Goal: Task Accomplishment & Management: Use online tool/utility

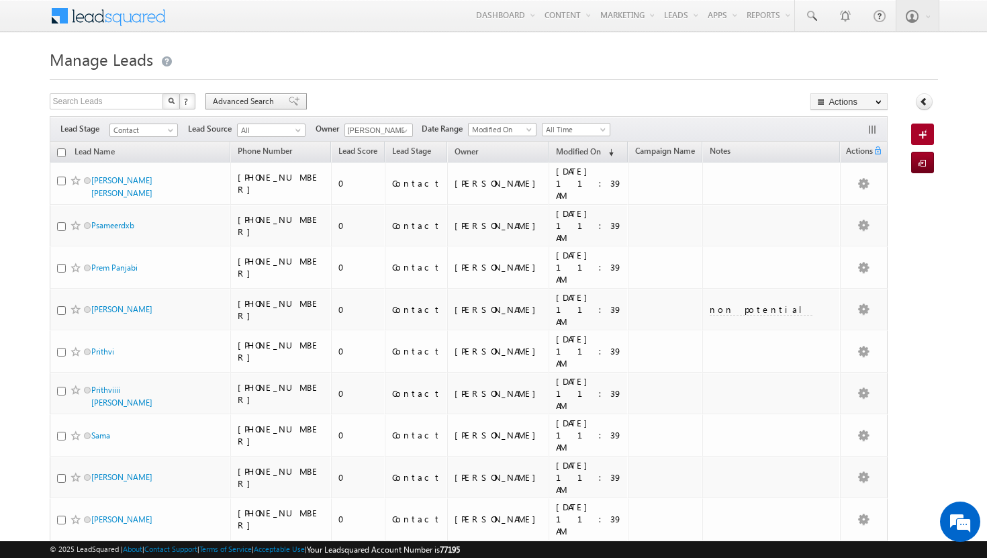
click at [269, 97] on span "Advanced Search" at bounding box center [245, 101] width 65 height 12
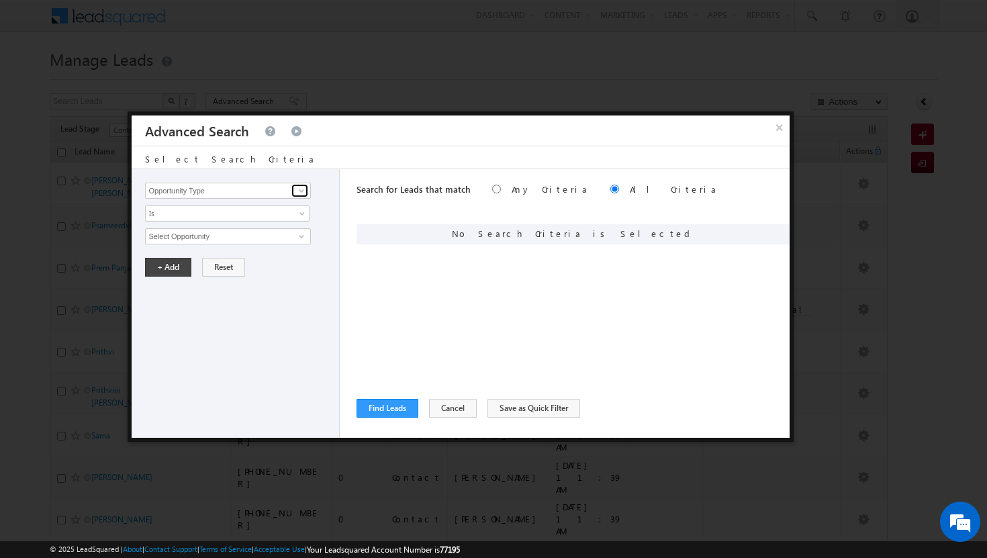
click at [305, 192] on span at bounding box center [301, 190] width 11 height 11
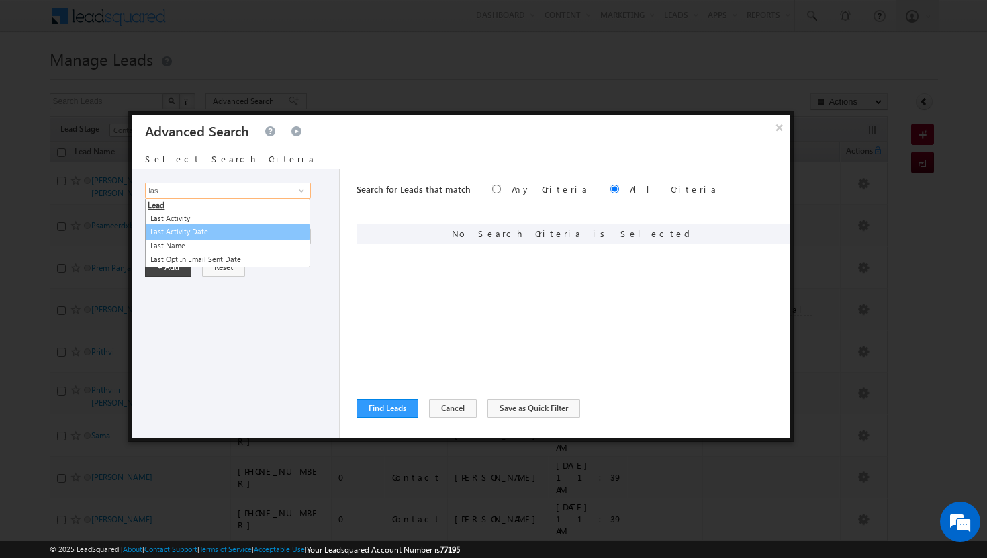
click at [222, 231] on link "Last Activity Date" at bounding box center [227, 231] width 165 height 15
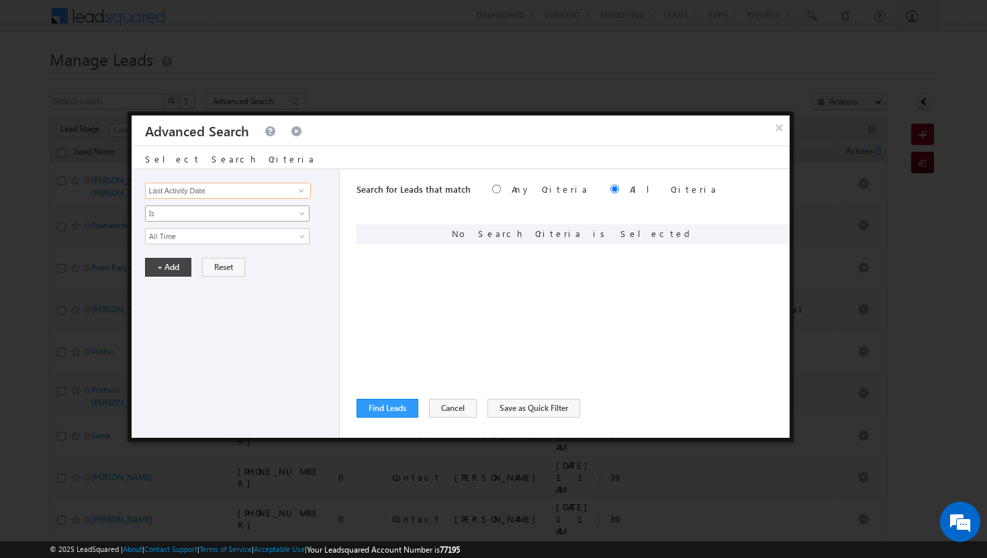
type input "Last Activity Date"
click at [302, 211] on span at bounding box center [303, 216] width 11 height 11
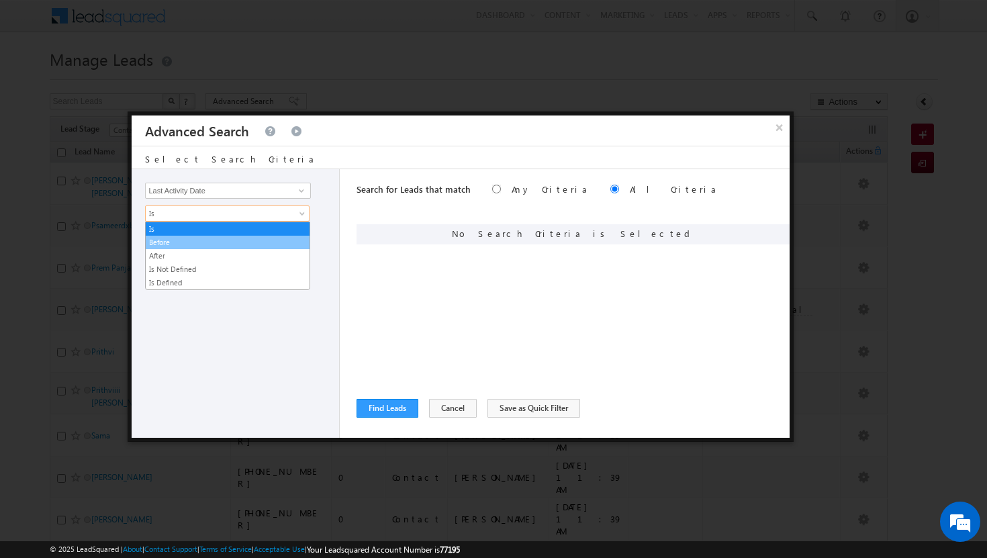
click at [277, 238] on link "Before" at bounding box center [228, 242] width 164 height 12
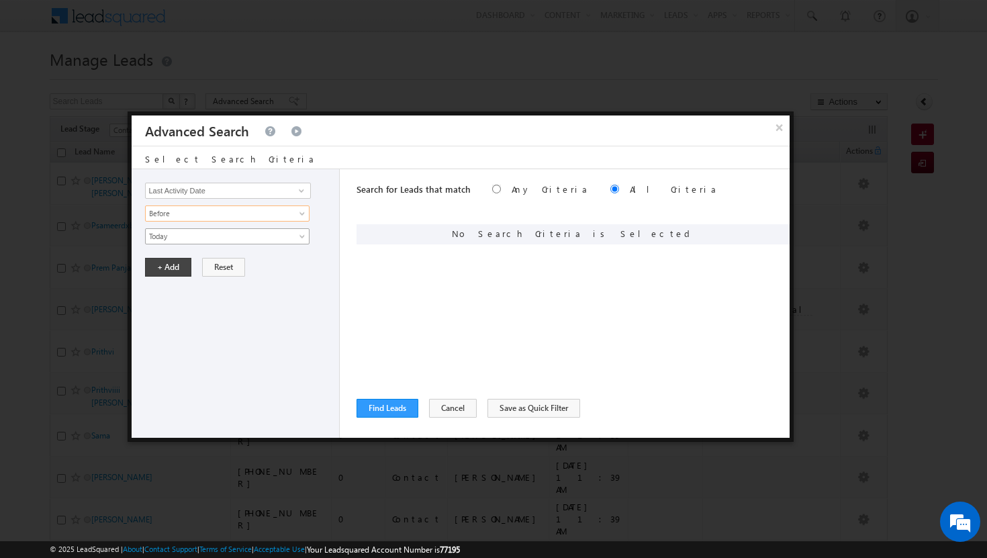
click at [304, 236] on span at bounding box center [303, 239] width 11 height 11
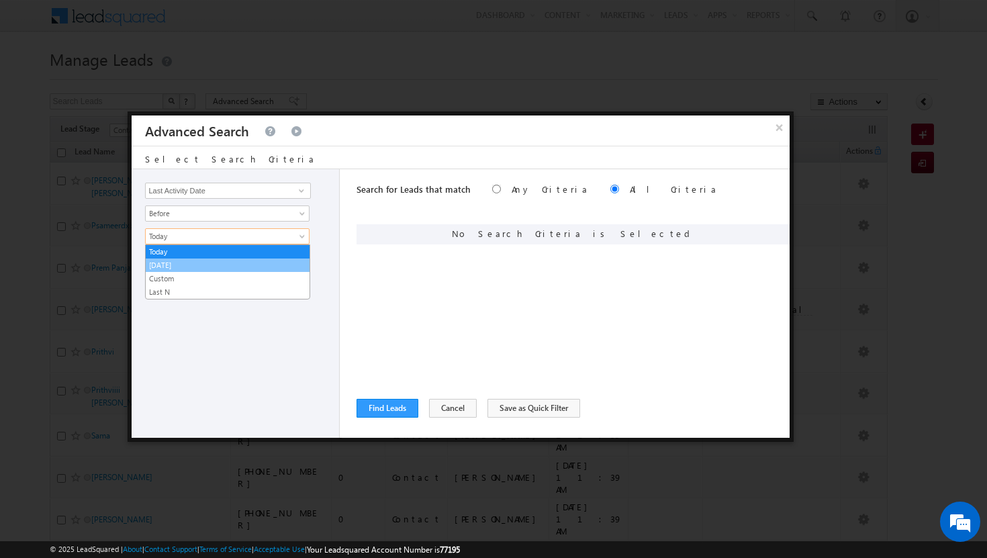
click at [281, 259] on link "[DATE]" at bounding box center [228, 265] width 164 height 12
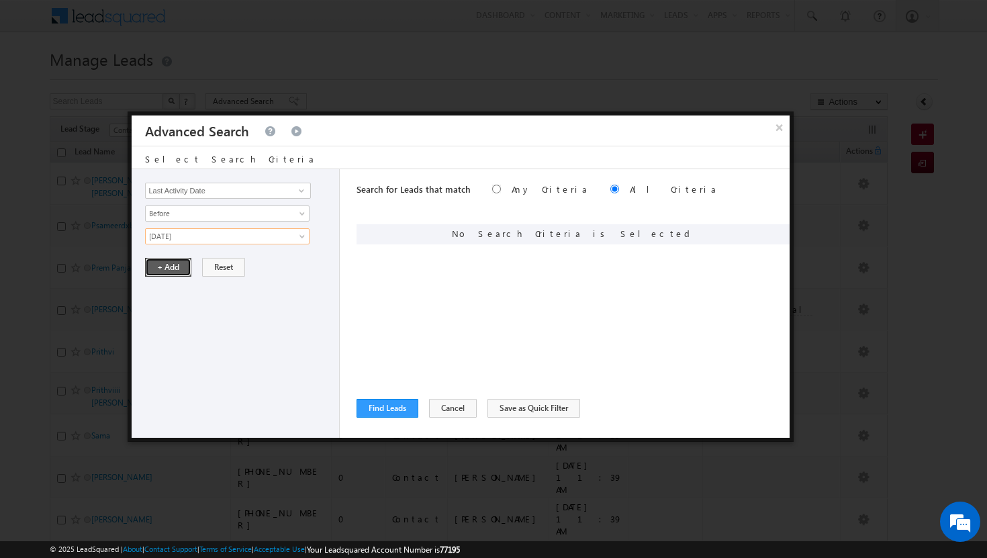
click at [165, 267] on button "+ Add" at bounding box center [168, 267] width 46 height 19
click at [388, 408] on button "Find Leads" at bounding box center [388, 408] width 62 height 19
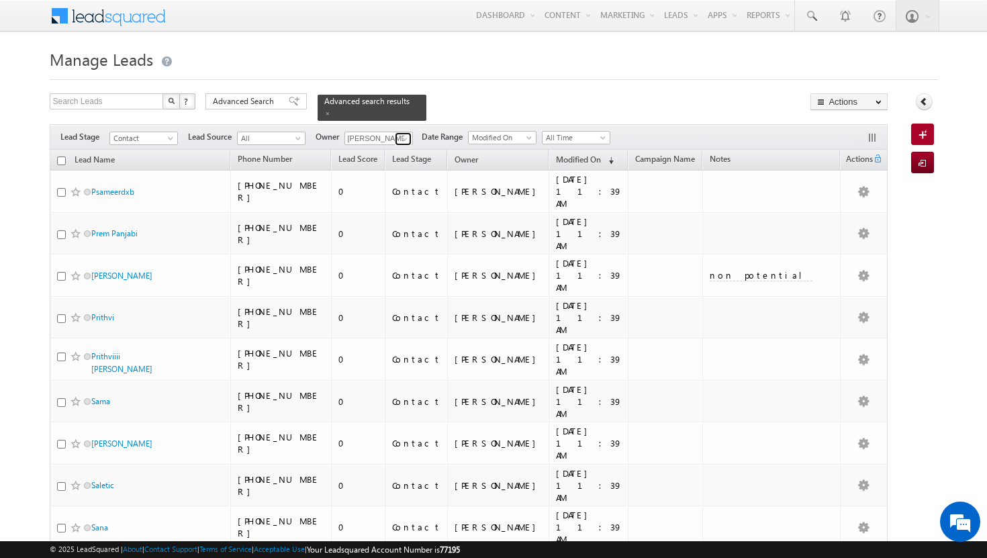
click at [409, 134] on span at bounding box center [405, 139] width 11 height 11
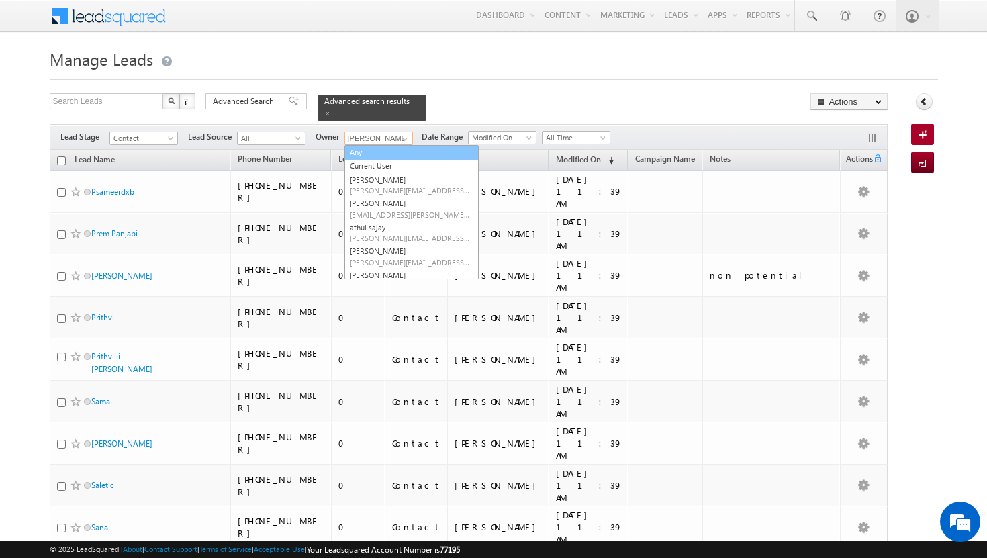
click at [399, 145] on link "Any" at bounding box center [412, 152] width 134 height 15
type input "Any"
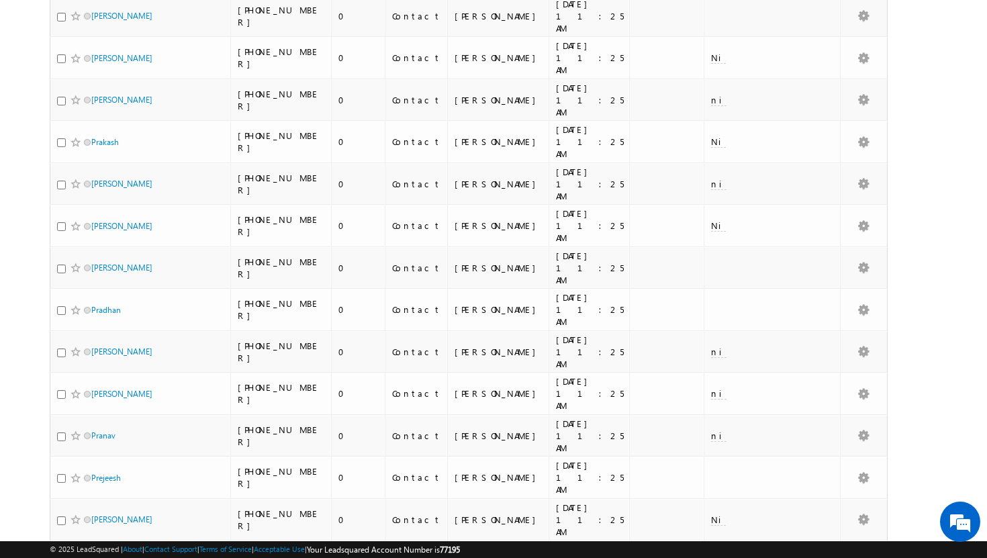
scroll to position [2785, 0]
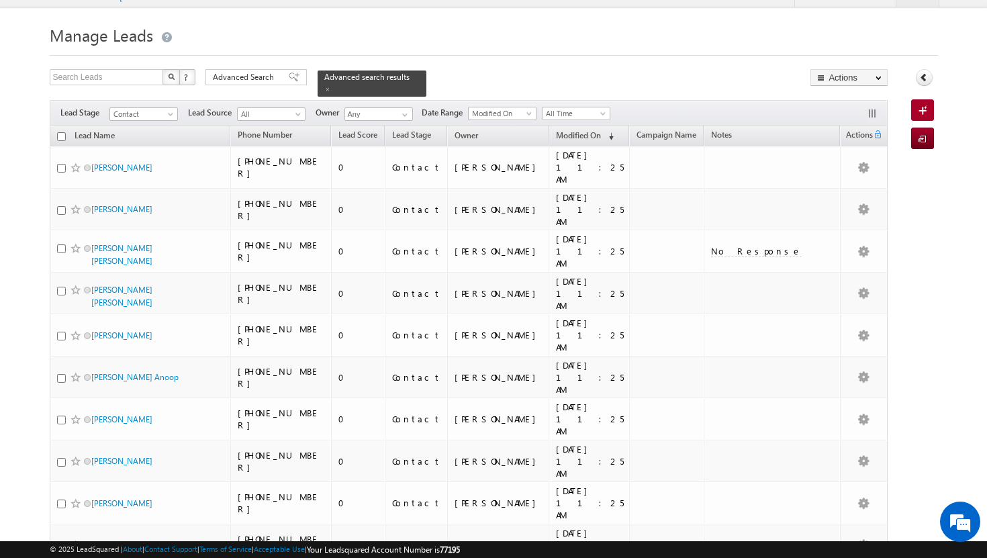
scroll to position [0, 0]
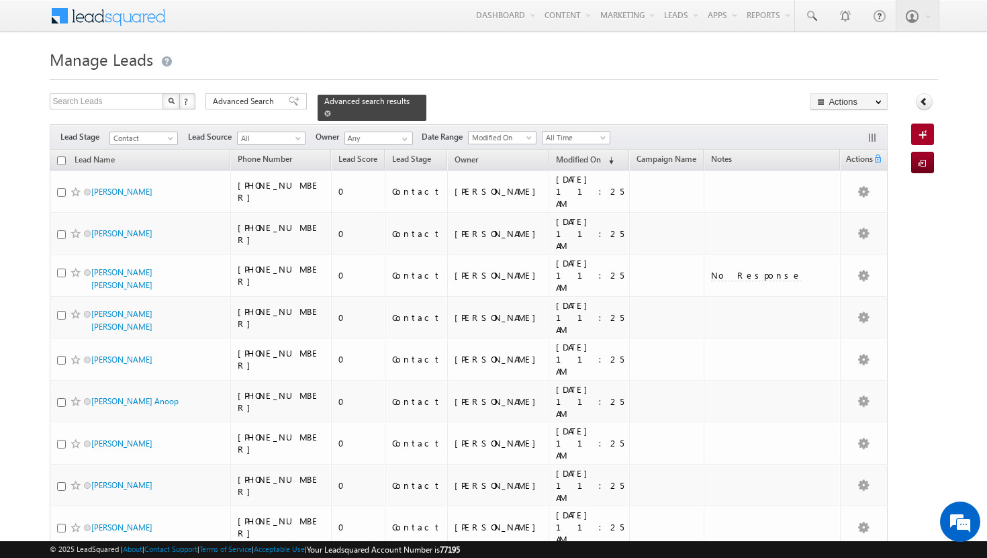
click at [331, 110] on span at bounding box center [327, 113] width 7 height 7
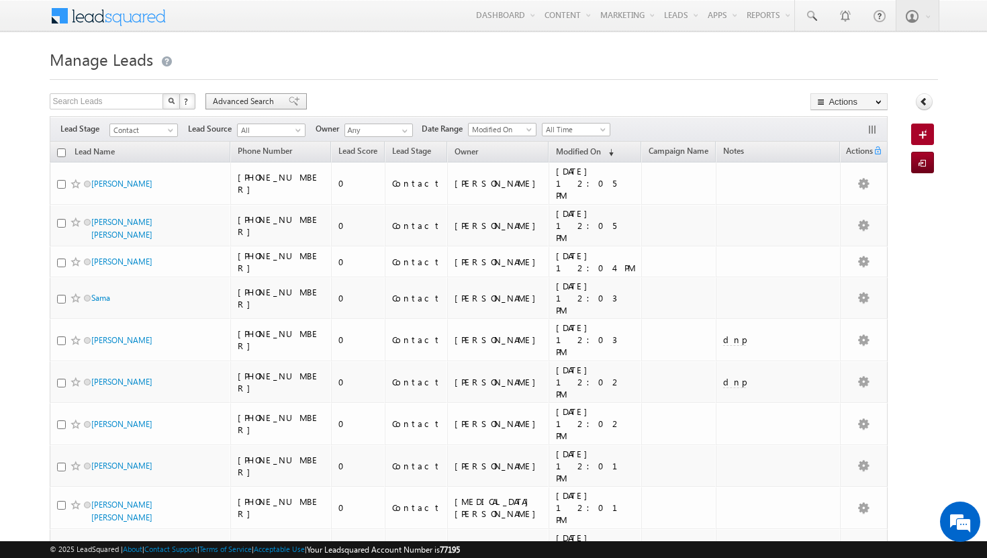
click at [263, 103] on span "Advanced Search" at bounding box center [245, 101] width 65 height 12
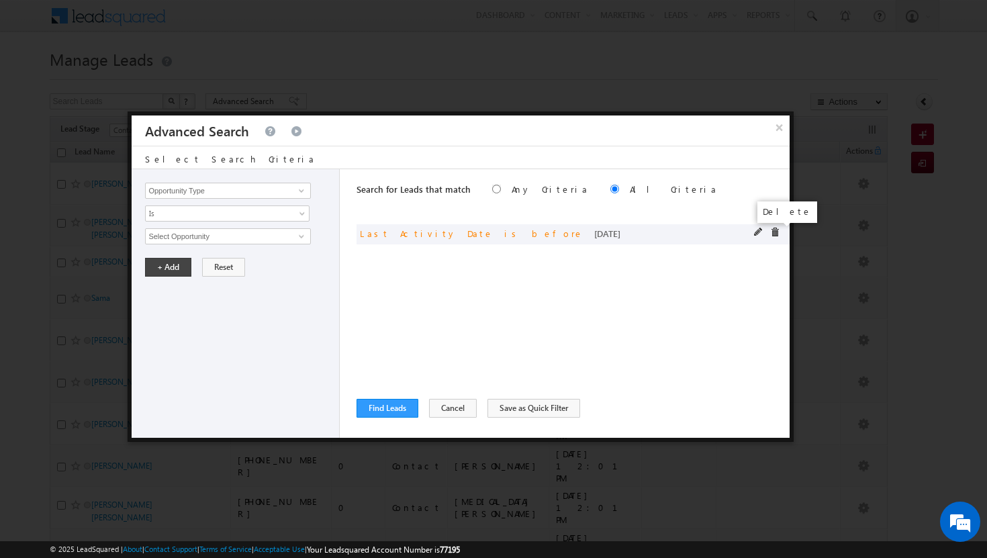
click at [777, 234] on span at bounding box center [774, 232] width 9 height 9
click at [304, 193] on span at bounding box center [301, 190] width 11 height 11
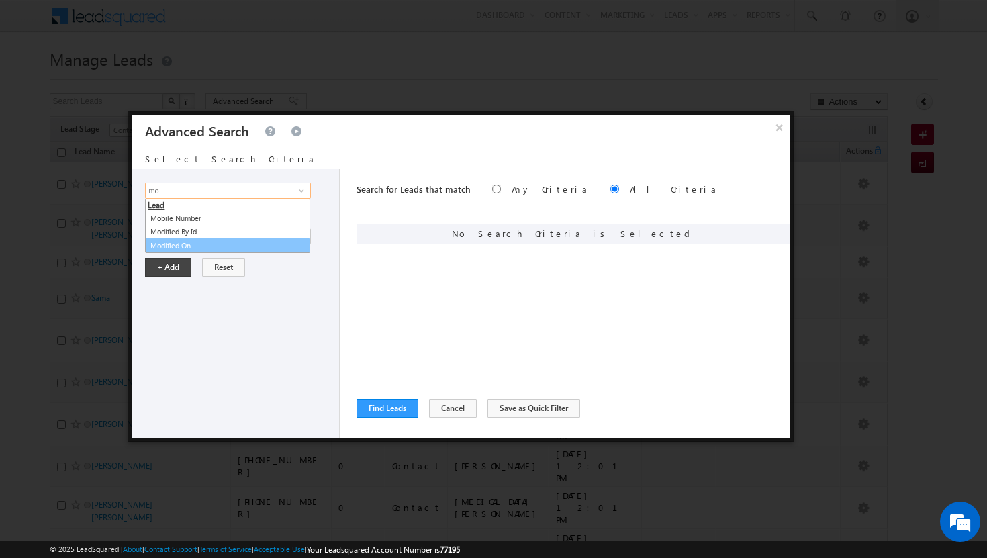
click at [233, 249] on link "Modified On" at bounding box center [227, 245] width 165 height 15
type input "Modified On"
click at [301, 215] on span at bounding box center [303, 216] width 11 height 11
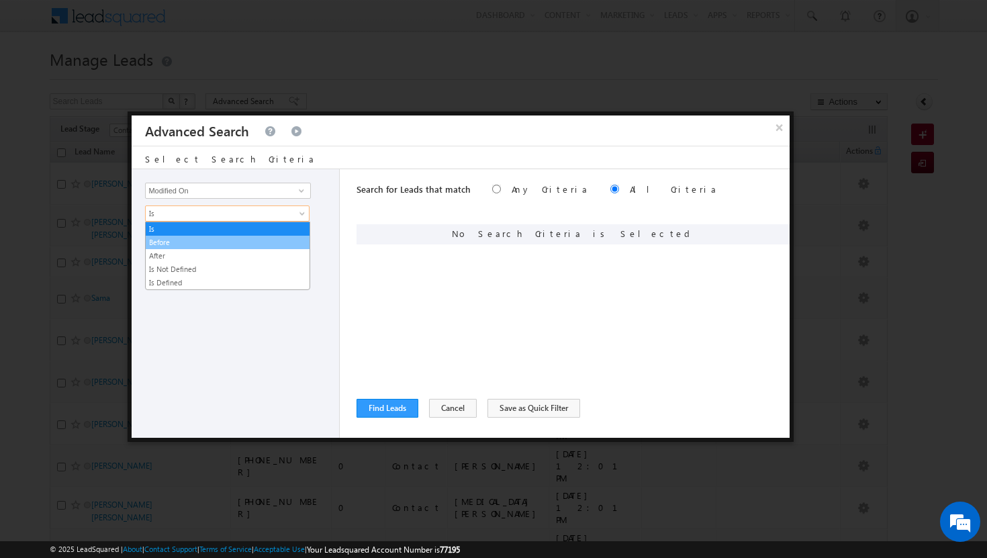
click at [267, 245] on link "Before" at bounding box center [228, 242] width 164 height 12
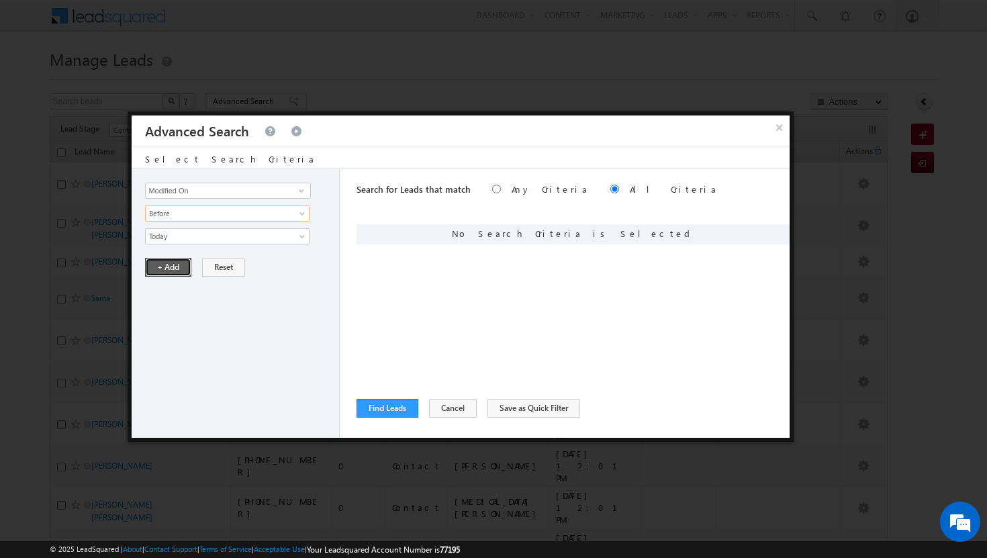
click at [174, 268] on button "+ Add" at bounding box center [168, 267] width 46 height 19
click at [306, 191] on span at bounding box center [301, 190] width 11 height 11
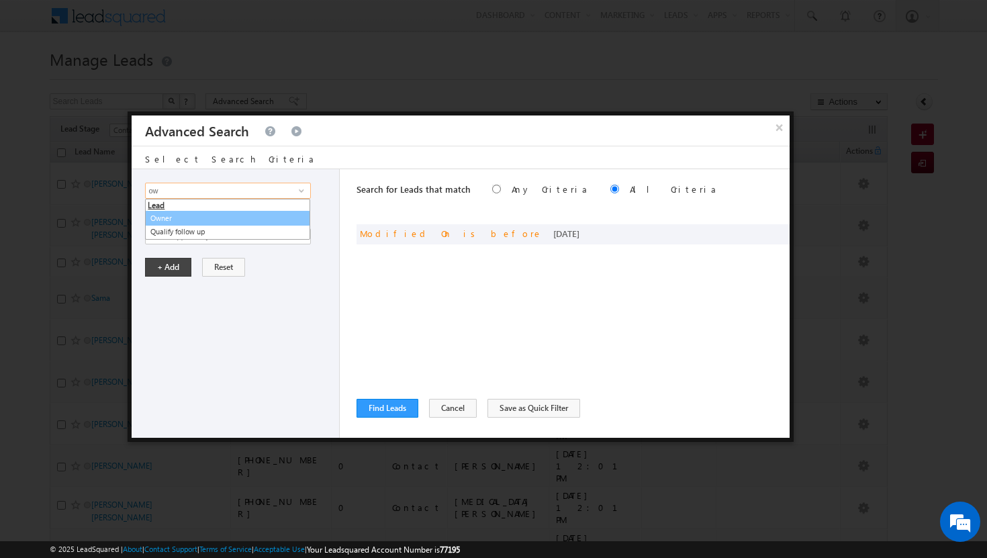
click at [202, 214] on link "Owner" at bounding box center [227, 218] width 165 height 15
type input "Owner"
click at [305, 212] on span at bounding box center [303, 216] width 11 height 11
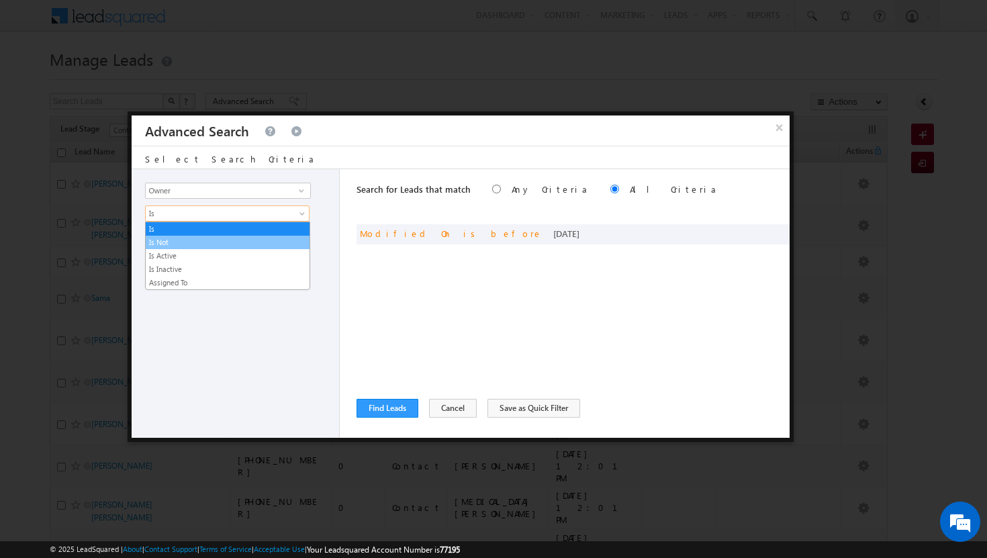
click at [265, 244] on link "Is Not" at bounding box center [228, 242] width 164 height 12
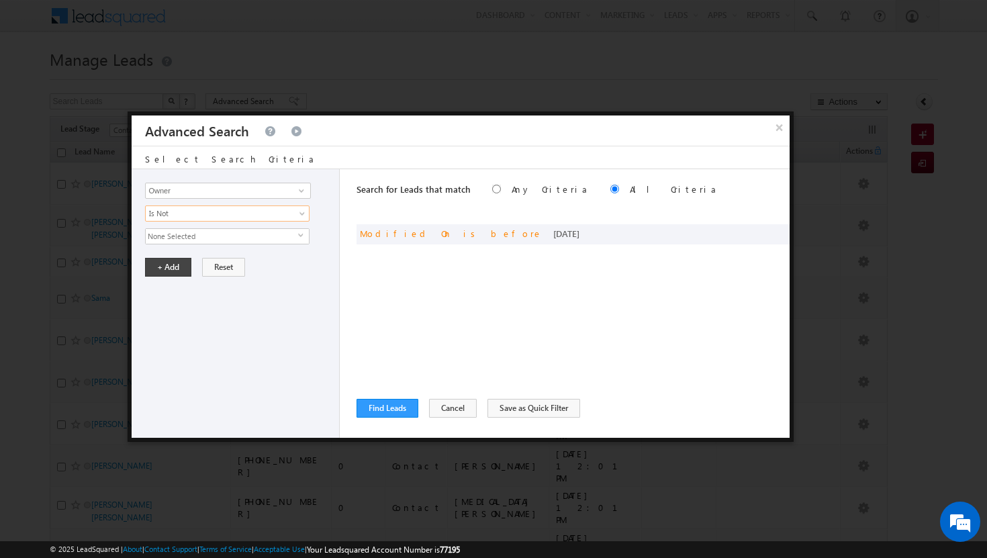
click at [305, 238] on span "select" at bounding box center [303, 235] width 11 height 6
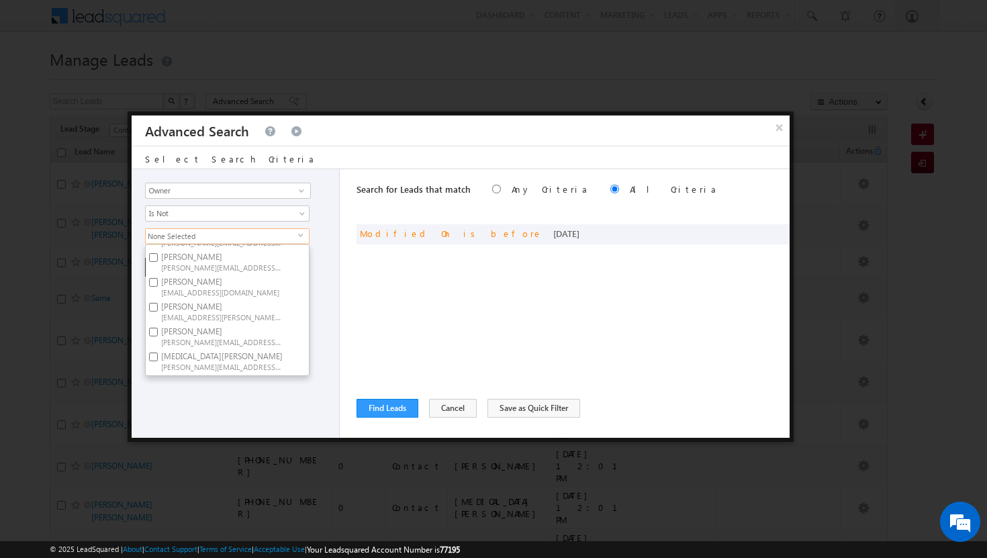
scroll to position [120, 0]
click at [153, 328] on input "[PERSON_NAME] [PERSON_NAME][EMAIL_ADDRESS][PERSON_NAME][DOMAIN_NAME]" at bounding box center [153, 326] width 9 height 9
checkbox input "true"
click at [286, 404] on div "Opportunity Type Lead Activity Task Sales Group Prospect Id Address 1 Address 2…" at bounding box center [236, 303] width 208 height 269
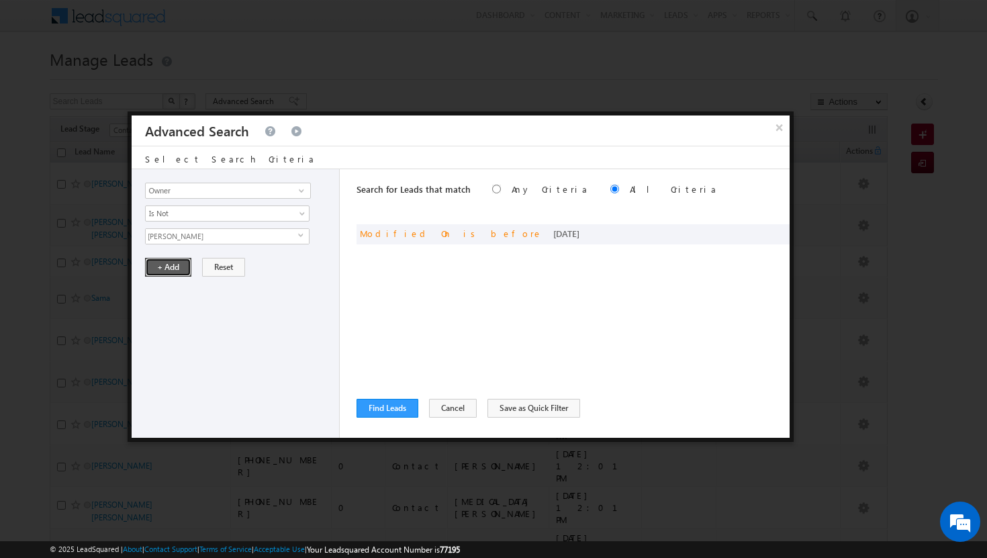
click at [181, 270] on button "+ Add" at bounding box center [168, 267] width 46 height 19
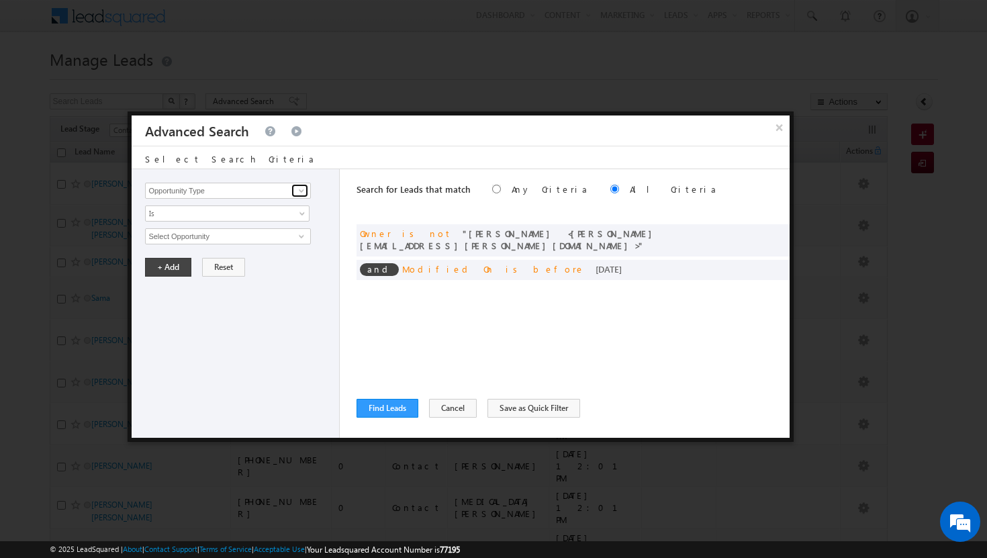
click at [304, 189] on span at bounding box center [301, 190] width 11 height 11
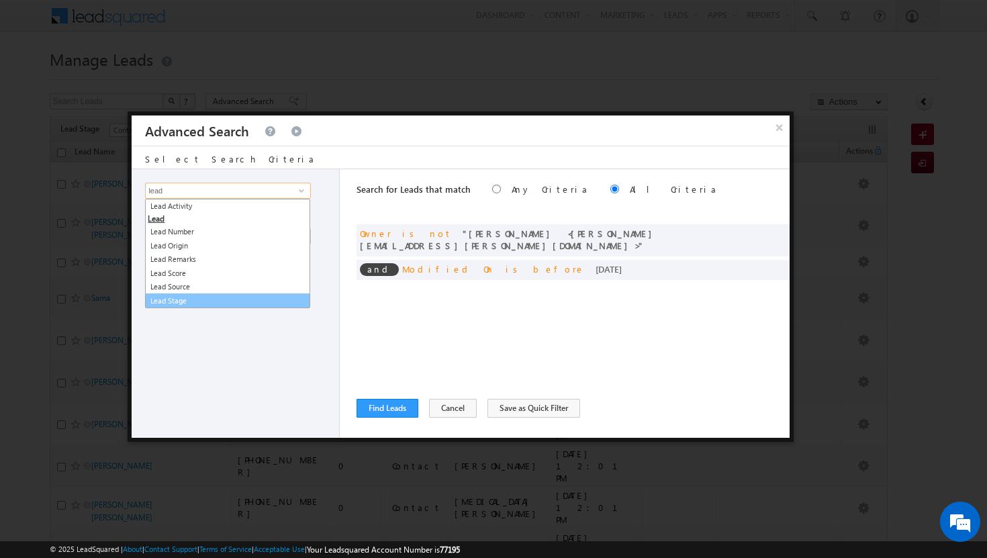
click at [176, 306] on link "Lead Stage" at bounding box center [227, 301] width 165 height 15
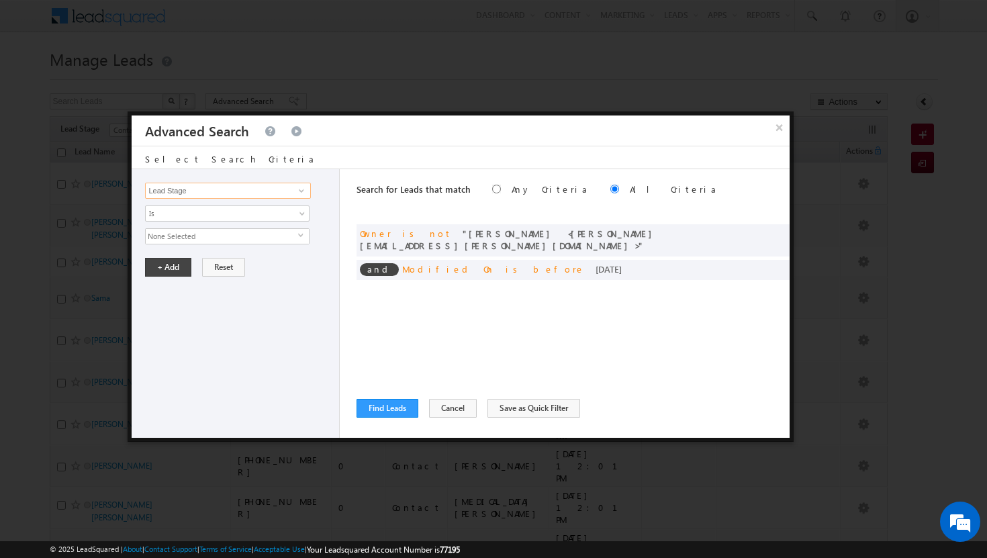
type input "Lead Stage"
click at [301, 236] on span "select" at bounding box center [303, 235] width 11 height 6
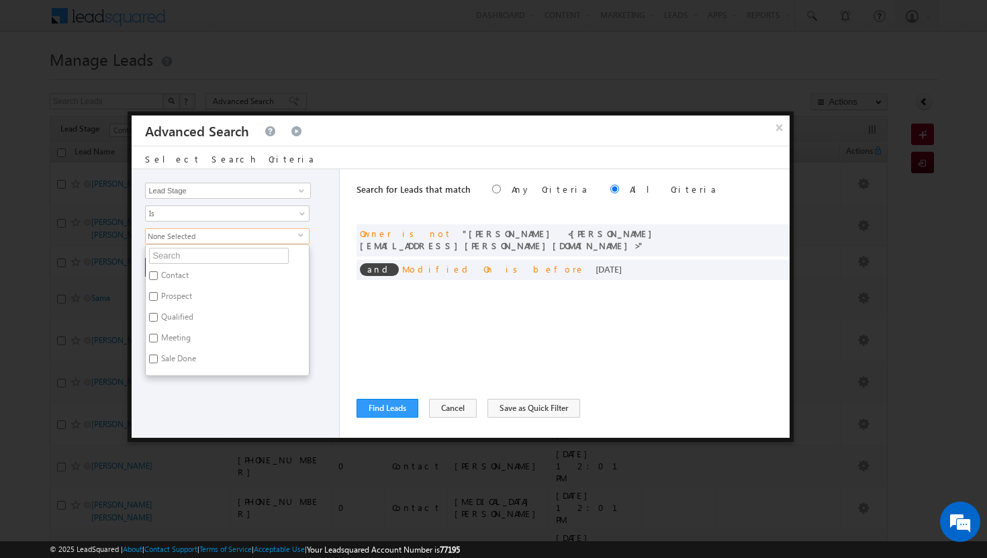
click at [159, 274] on label "Contact" at bounding box center [174, 277] width 56 height 21
click at [158, 274] on input "Contact" at bounding box center [153, 275] width 9 height 9
checkbox input "true"
click at [324, 295] on div "Opportunity Type Lead Activity Task Sales Group Prospect Id Address 1 Address 2…" at bounding box center [236, 303] width 208 height 269
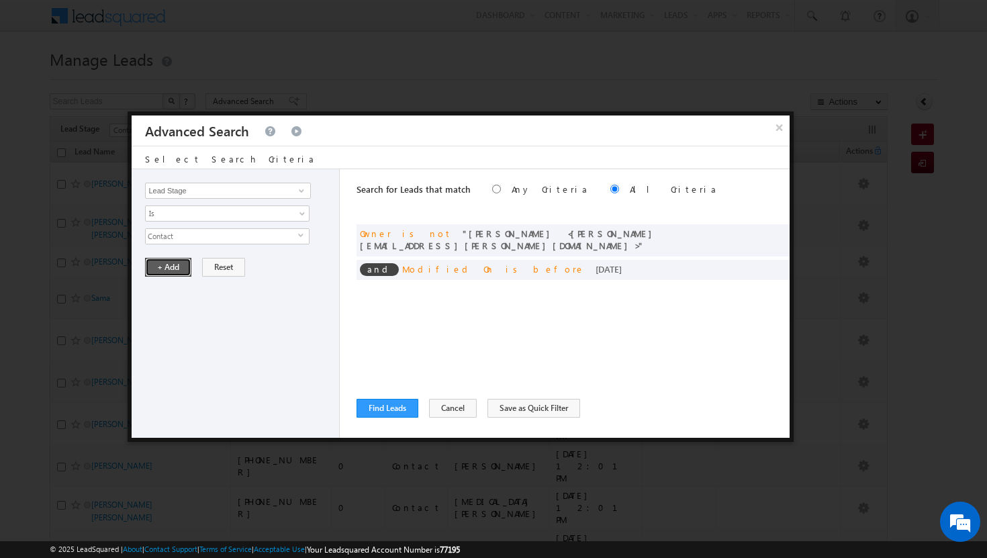
click at [170, 266] on button "+ Add" at bounding box center [168, 267] width 46 height 19
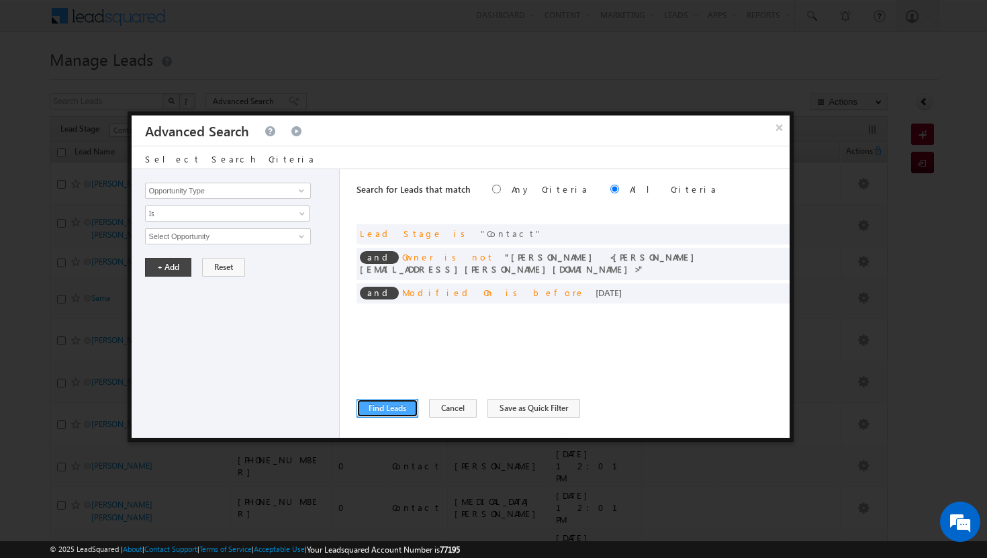
click at [390, 406] on button "Find Leads" at bounding box center [388, 408] width 62 height 19
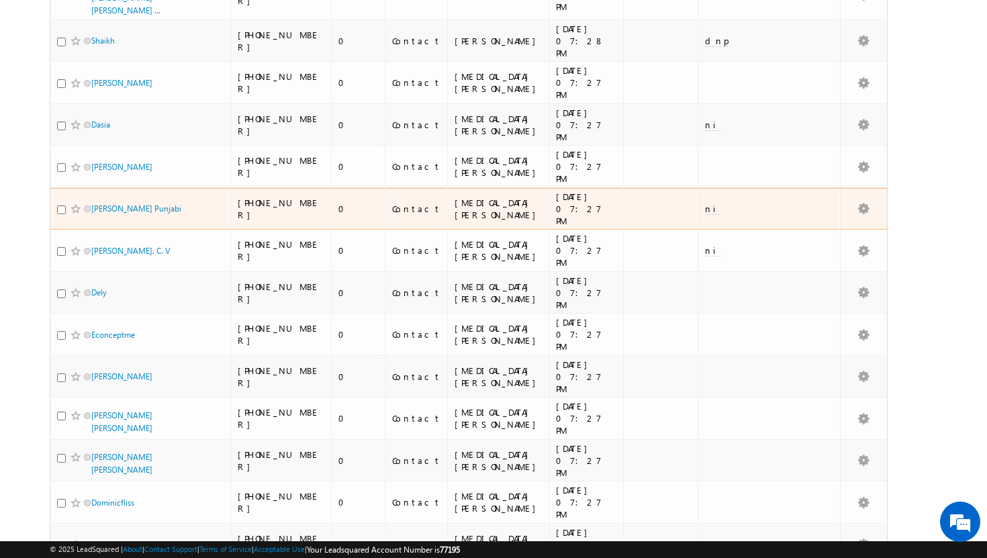
scroll to position [2819, 0]
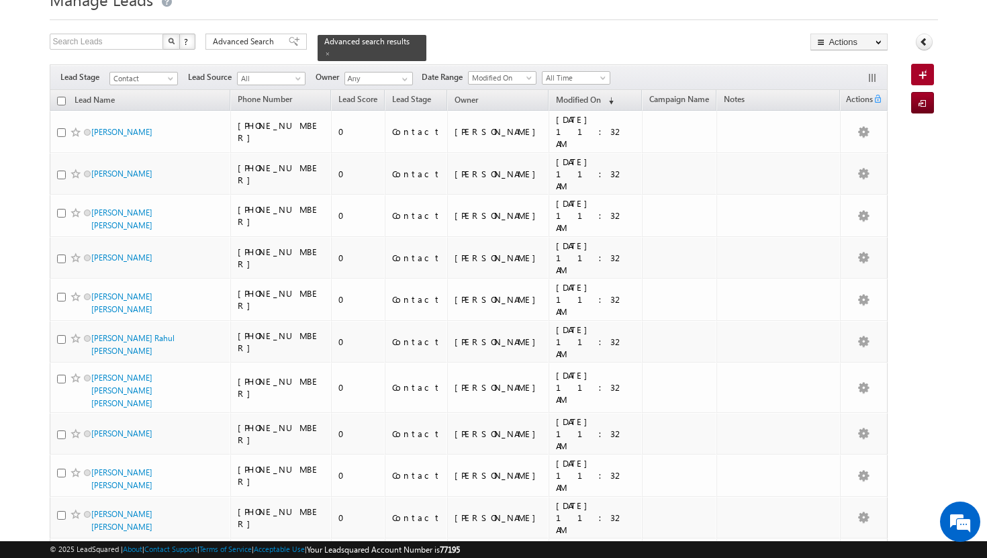
scroll to position [0, 0]
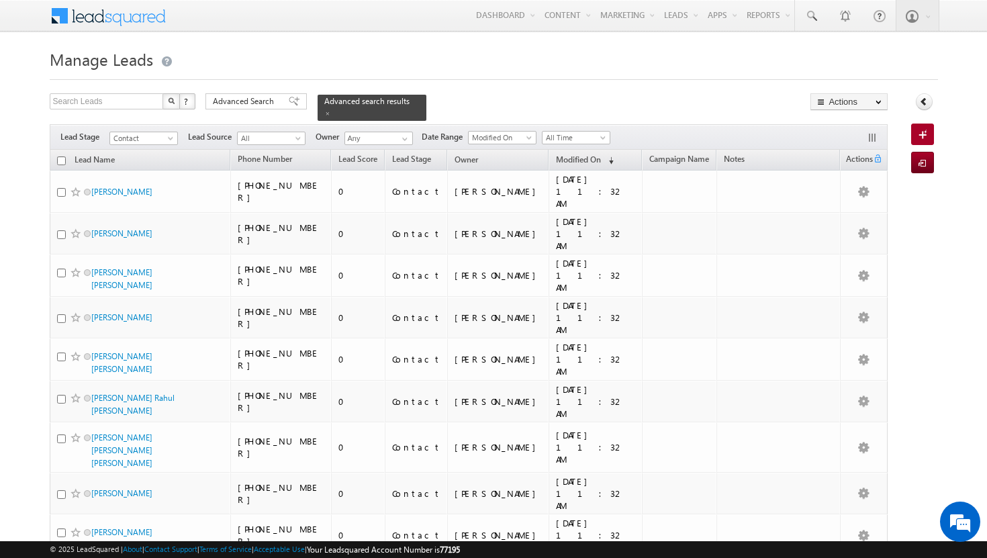
click at [62, 157] on input "checkbox" at bounding box center [61, 161] width 9 height 9
checkbox input "true"
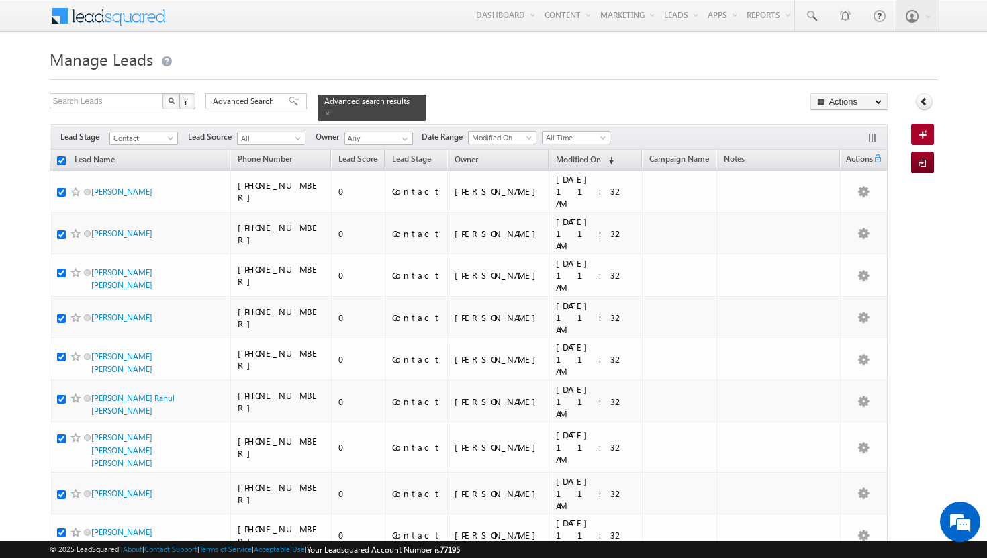
checkbox input "true"
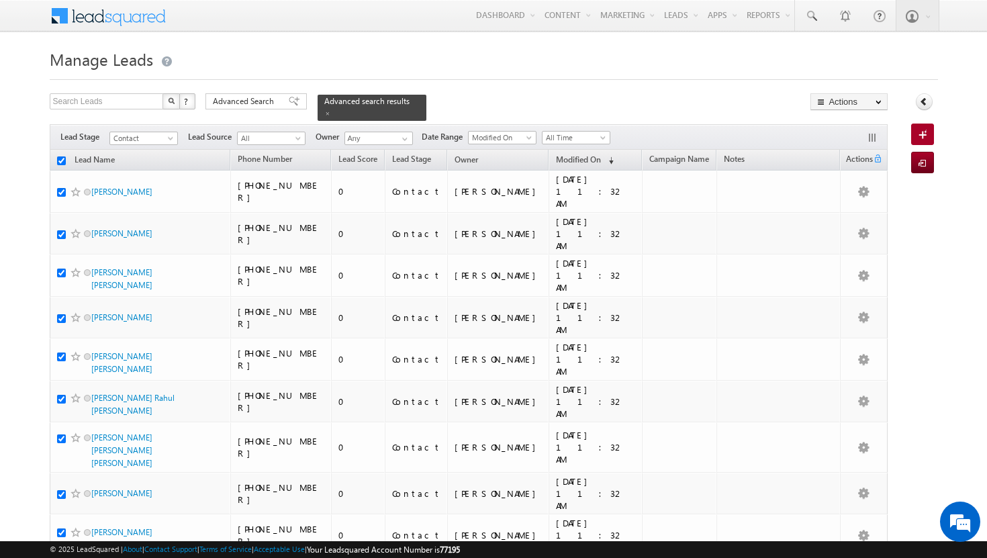
checkbox input "true"
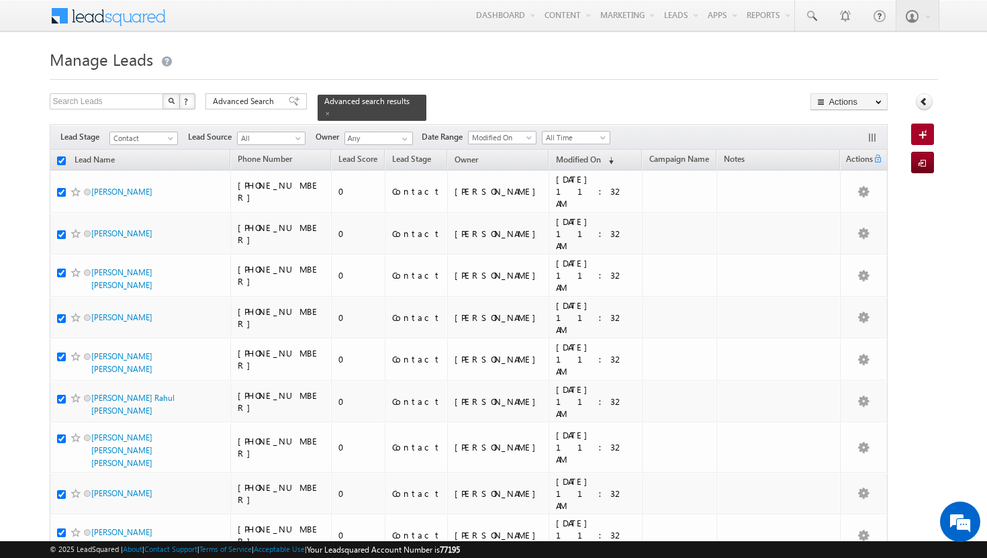
checkbox input "true"
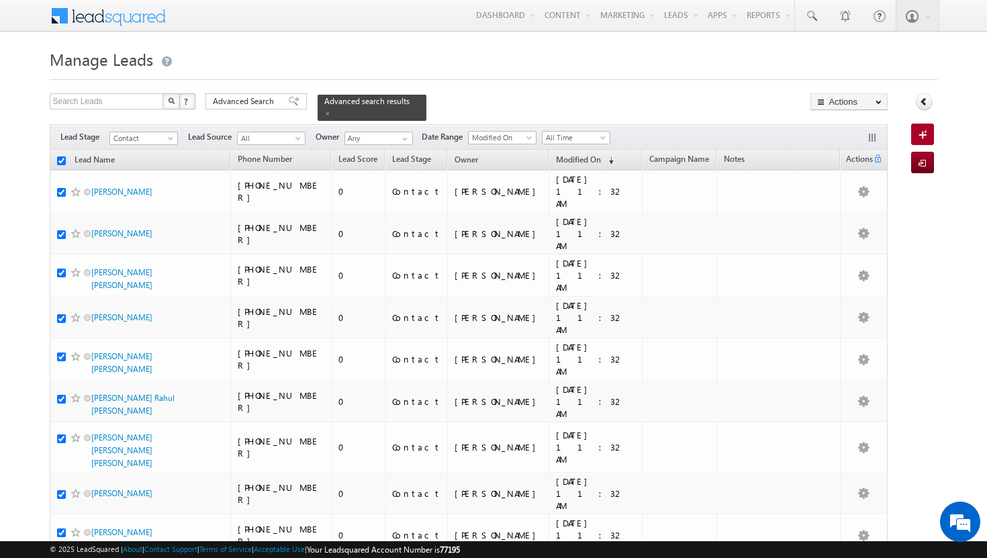
checkbox input "true"
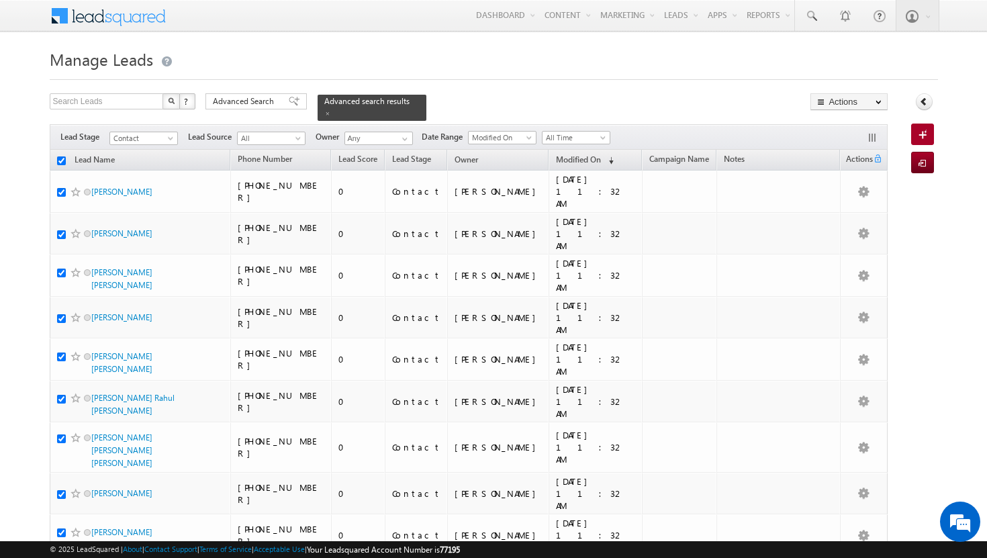
checkbox input "true"
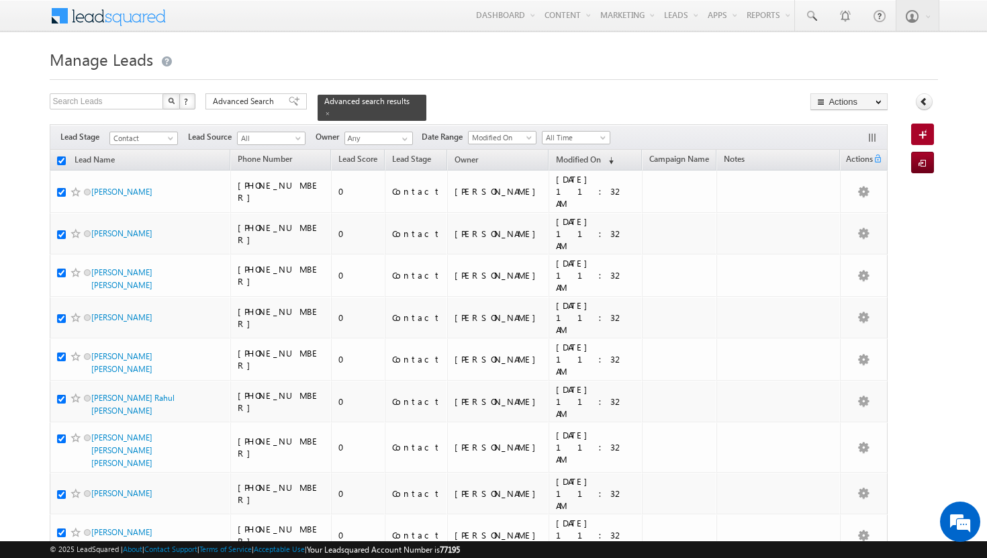
checkbox input "true"
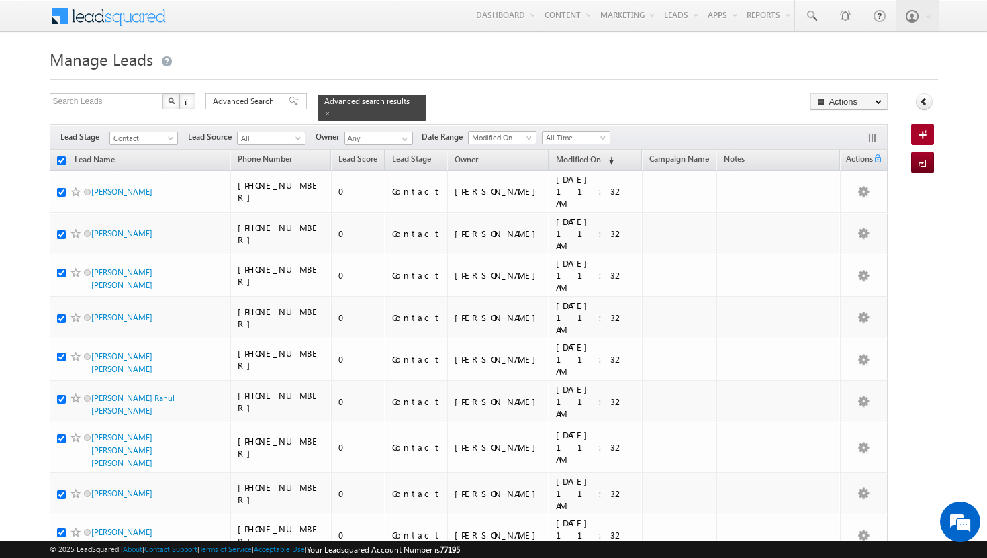
checkbox input "true"
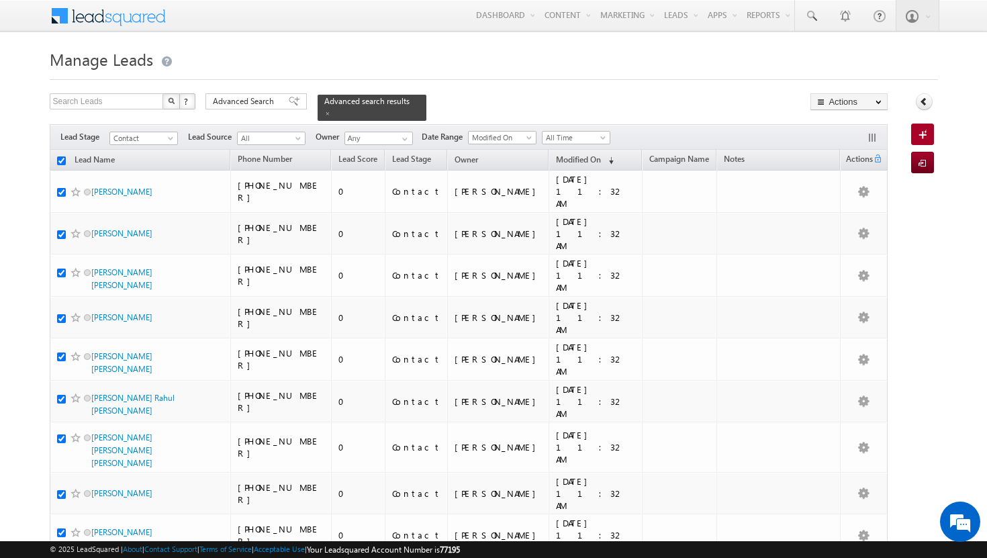
checkbox input "true"
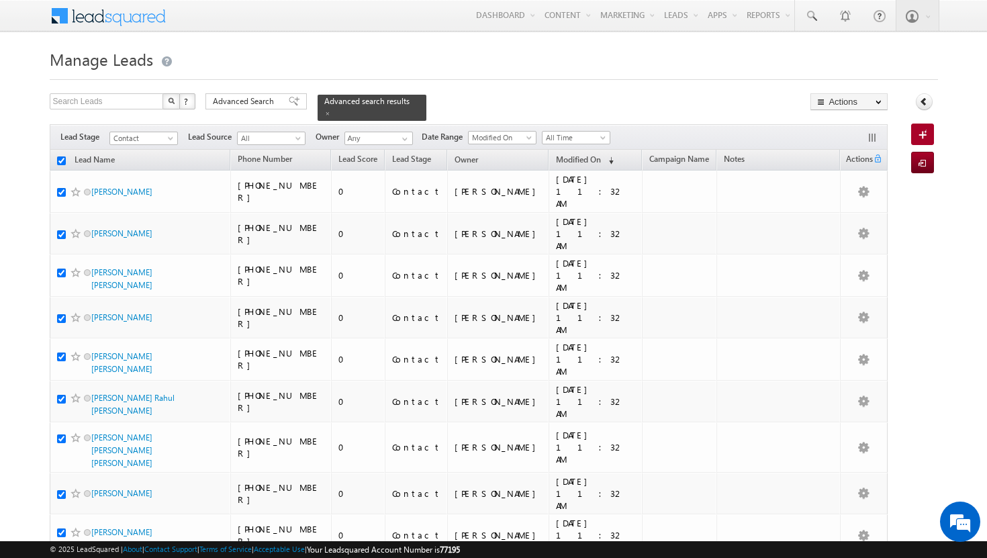
checkbox input "true"
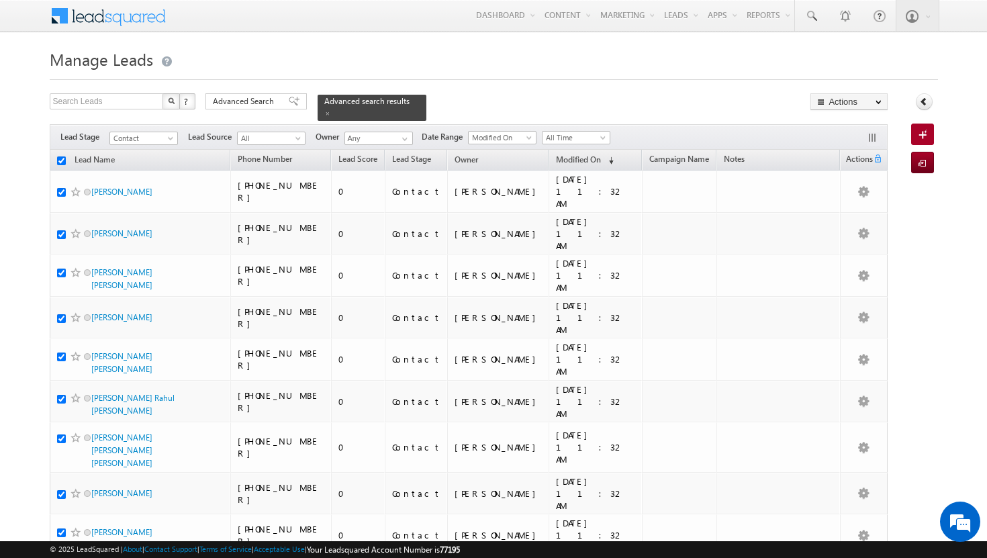
checkbox input "true"
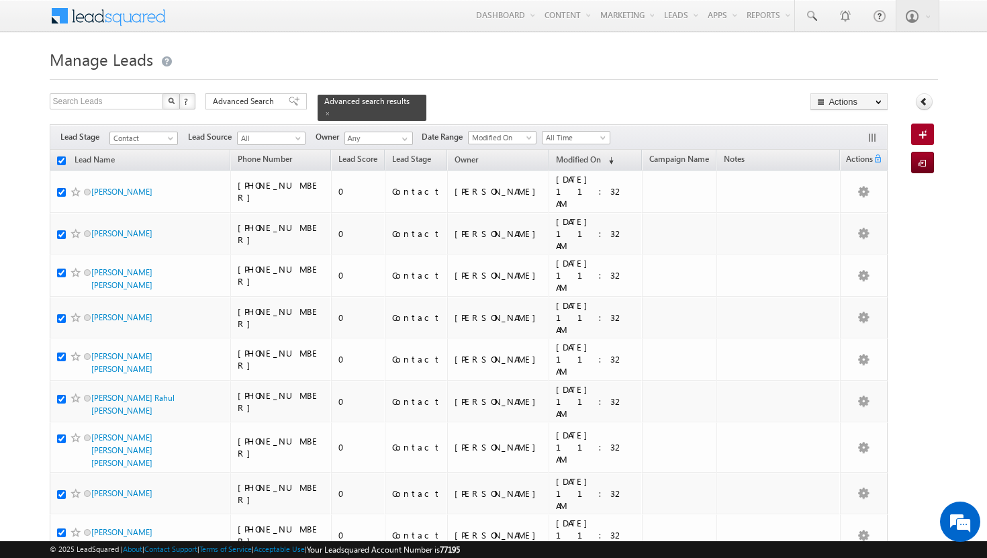
checkbox input "true"
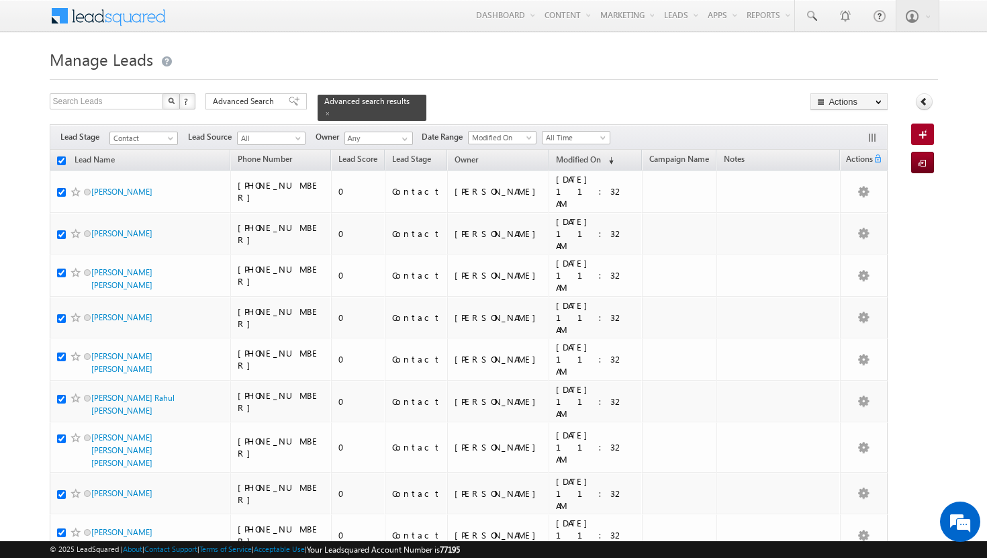
checkbox input "true"
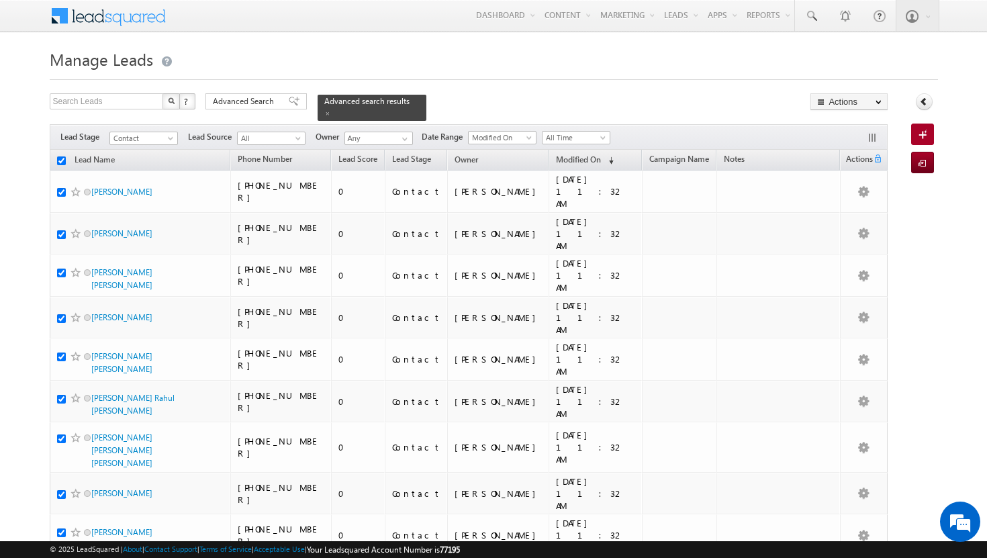
checkbox input "true"
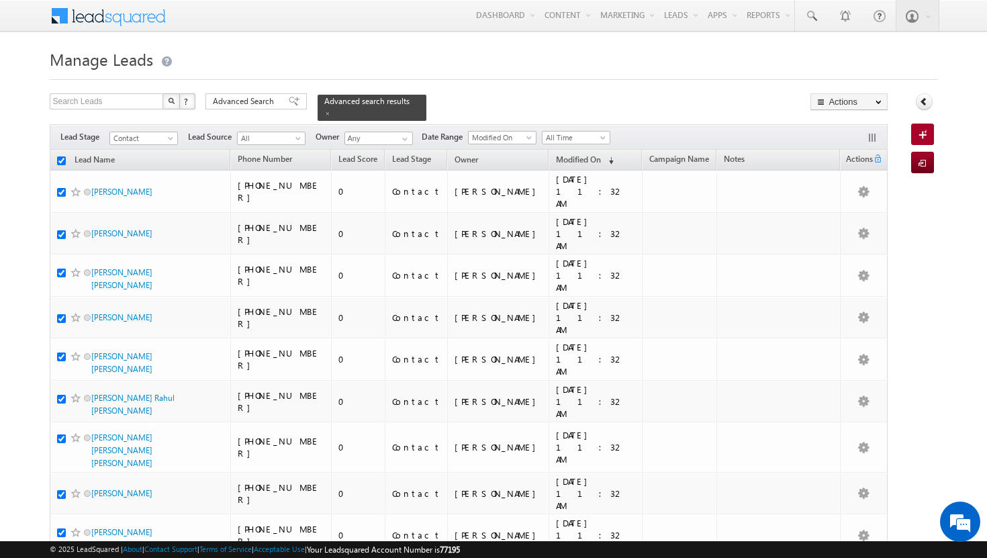
checkbox input "true"
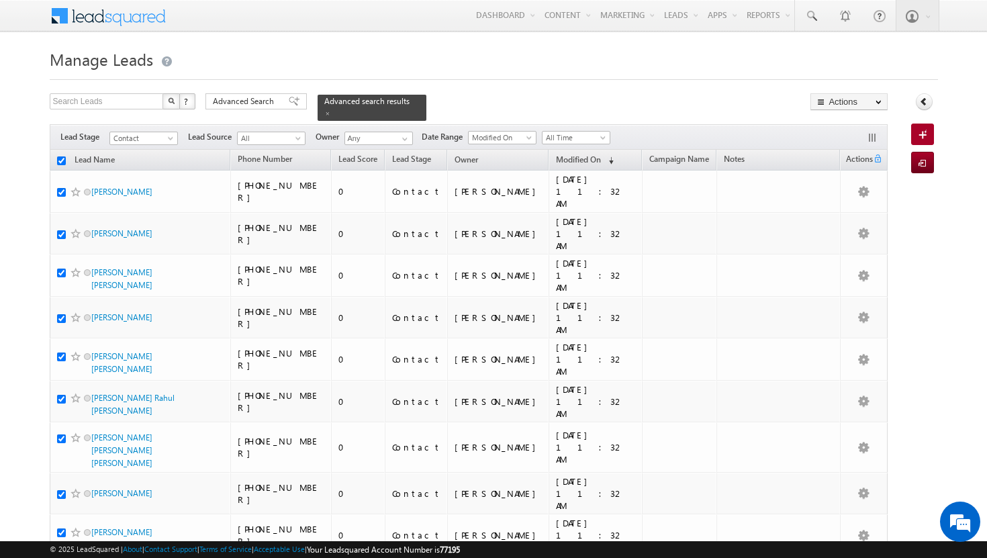
checkbox input "true"
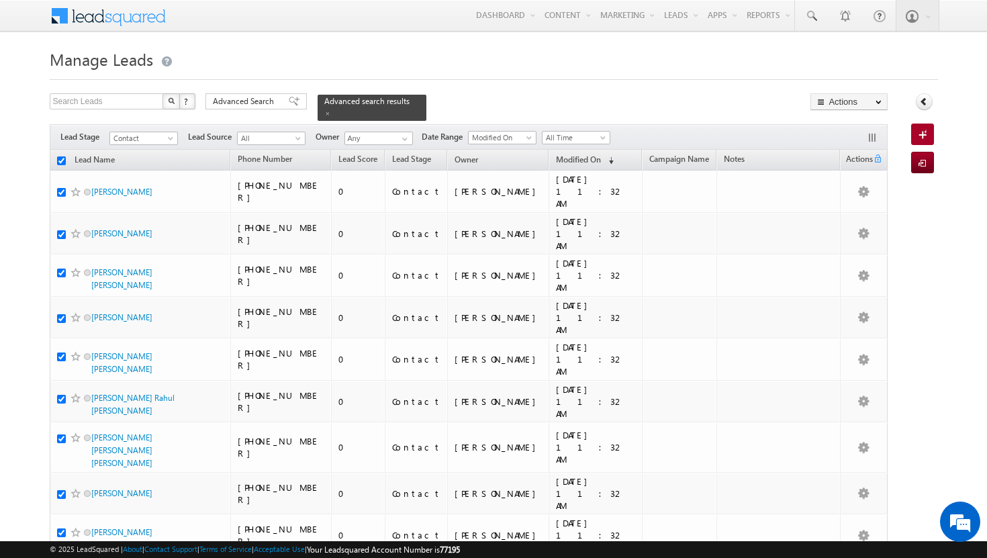
checkbox input "true"
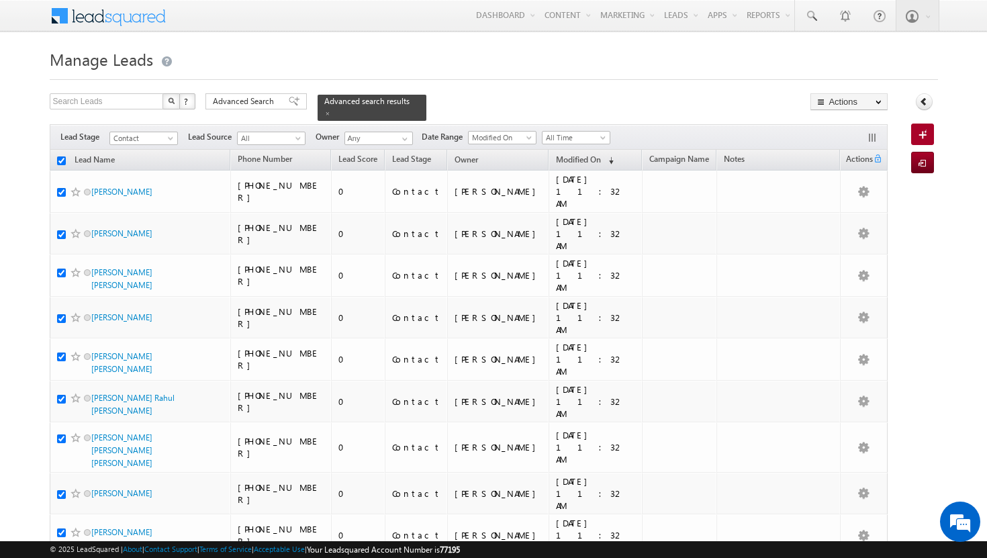
checkbox input "true"
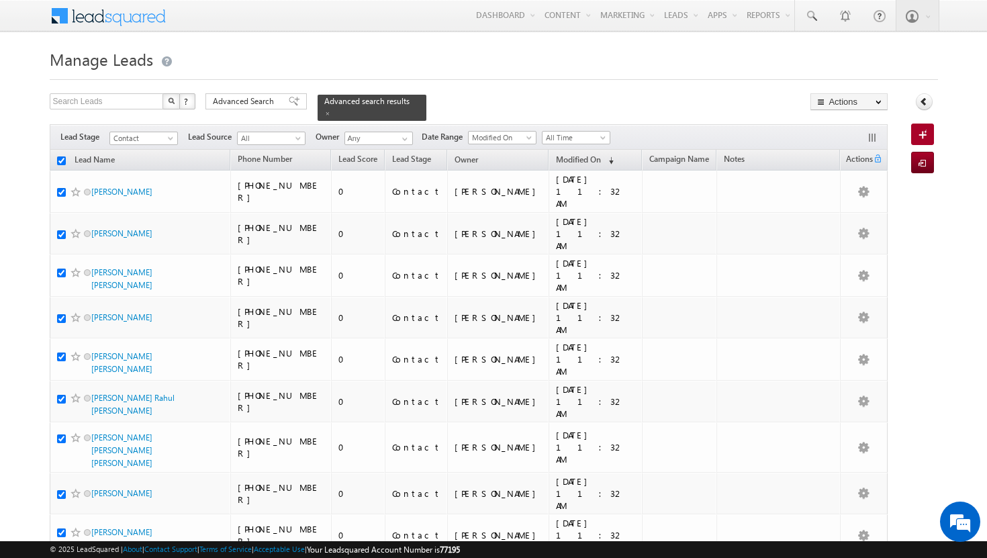
checkbox input "true"
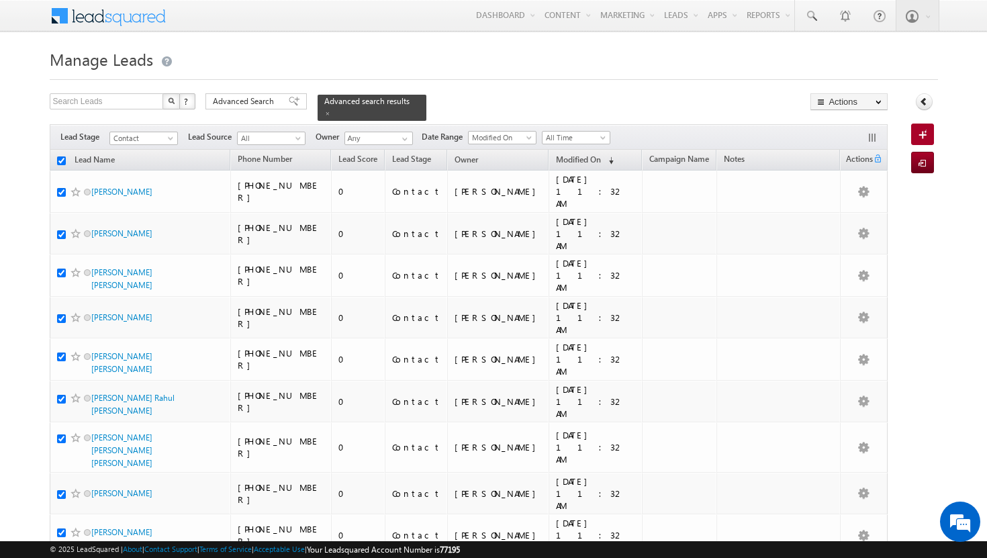
checkbox input "true"
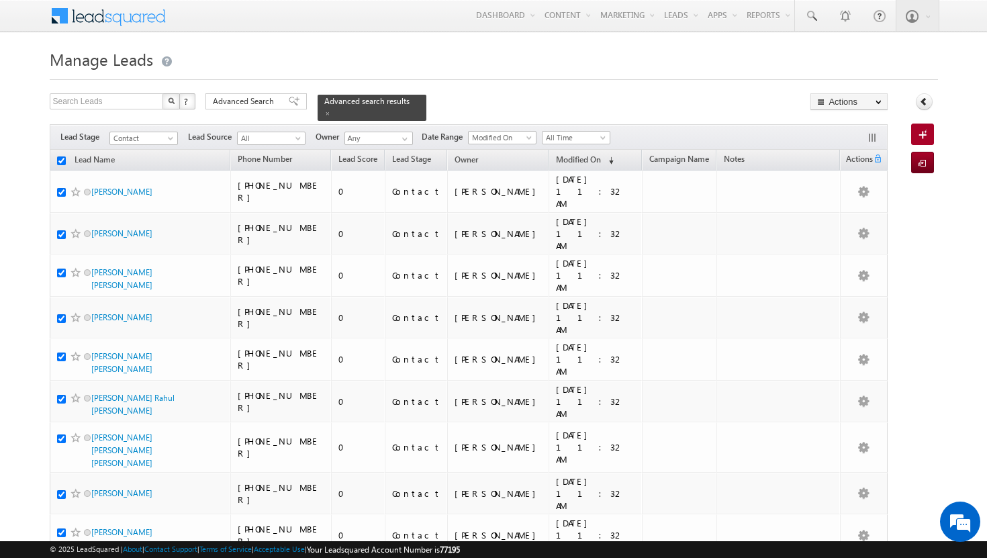
checkbox input "true"
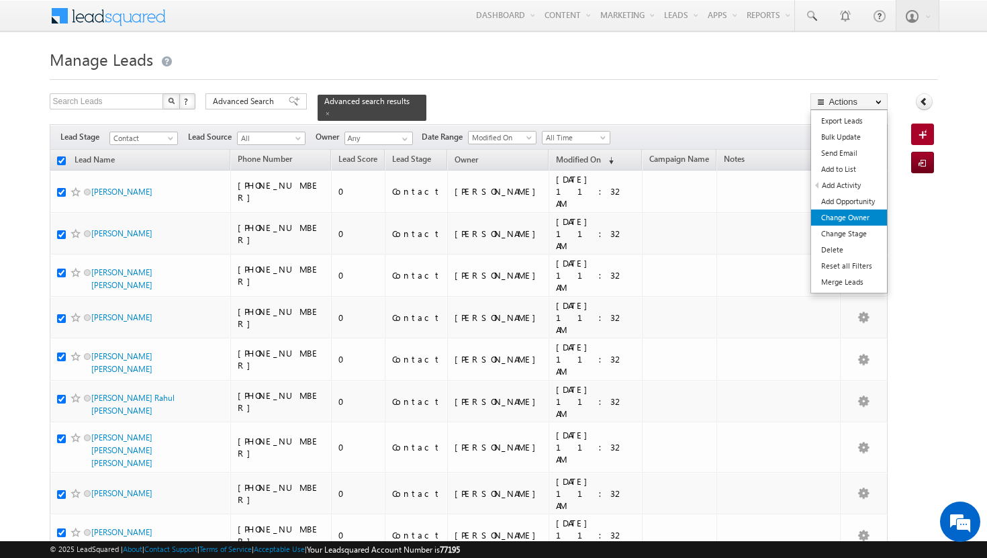
click at [870, 213] on link "Change Owner" at bounding box center [849, 218] width 76 height 16
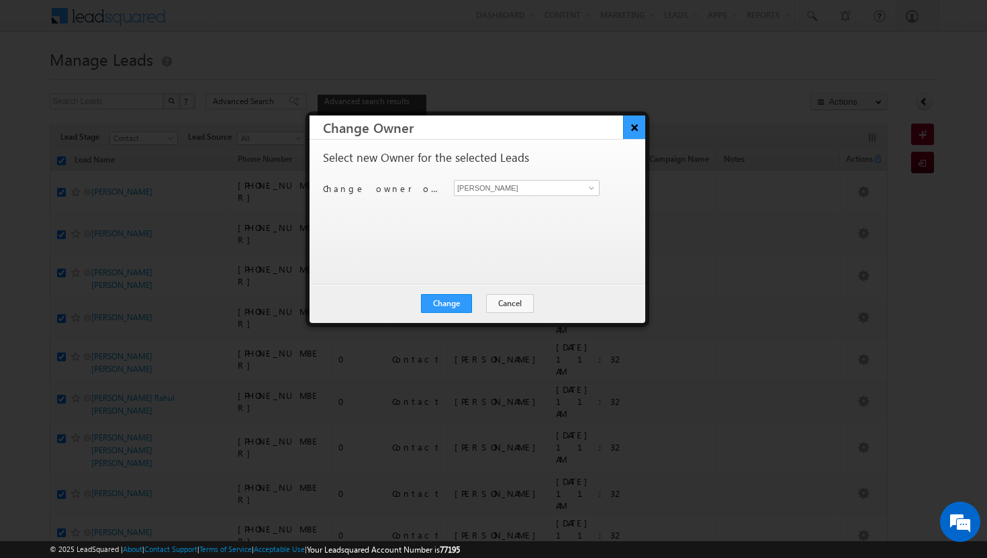
click at [642, 129] on button "×" at bounding box center [634, 128] width 22 height 24
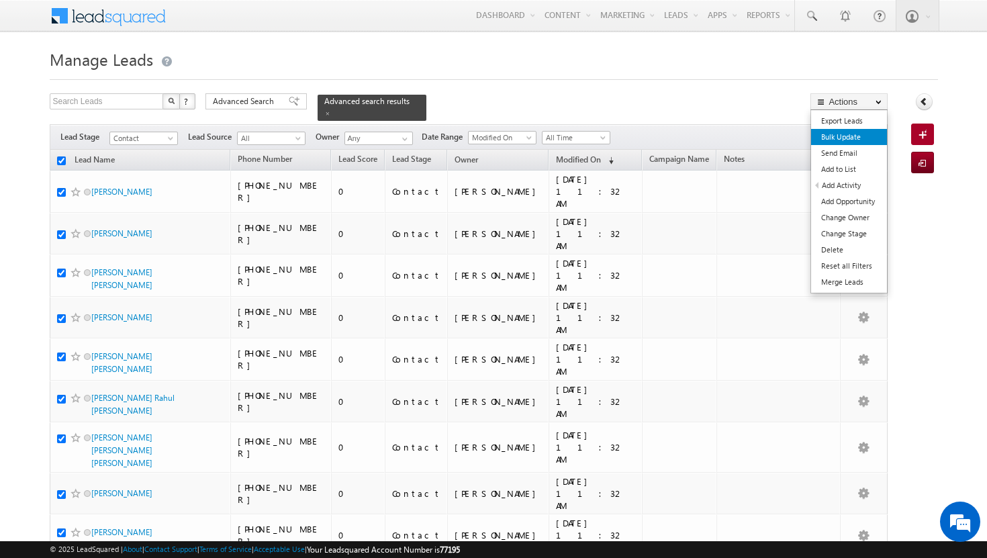
click at [852, 142] on link "Bulk Update" at bounding box center [849, 137] width 76 height 16
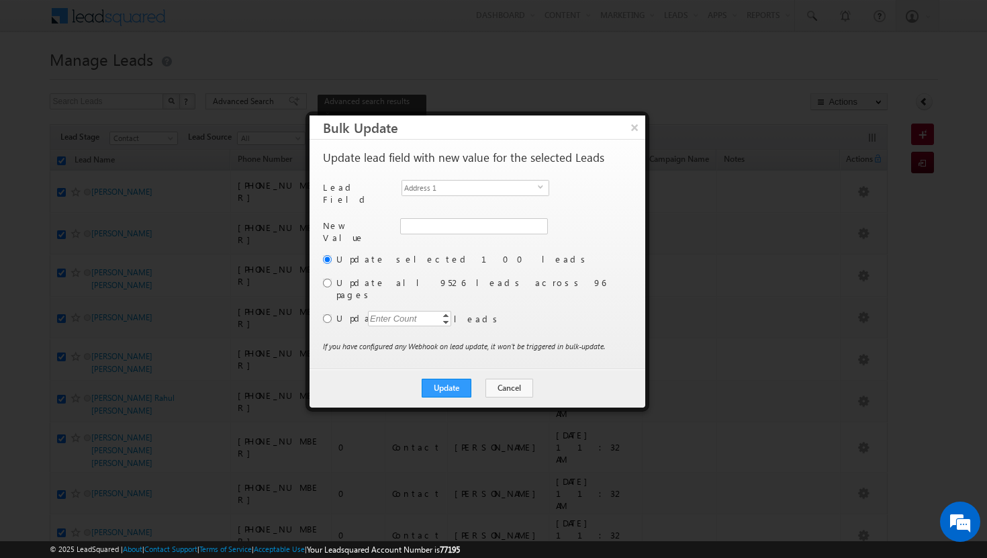
click at [436, 278] on label "Update all 9526 leads across 96 pages" at bounding box center [483, 289] width 293 height 24
click at [329, 279] on input "radio" at bounding box center [327, 283] width 9 height 9
radio input "true"
click at [540, 189] on span "select" at bounding box center [543, 187] width 11 height 6
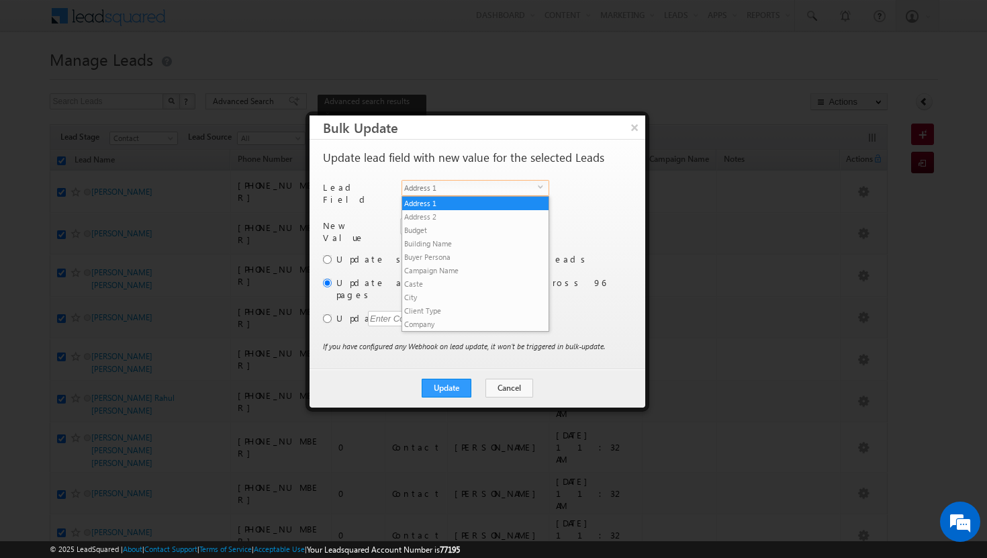
scroll to position [511, 0]
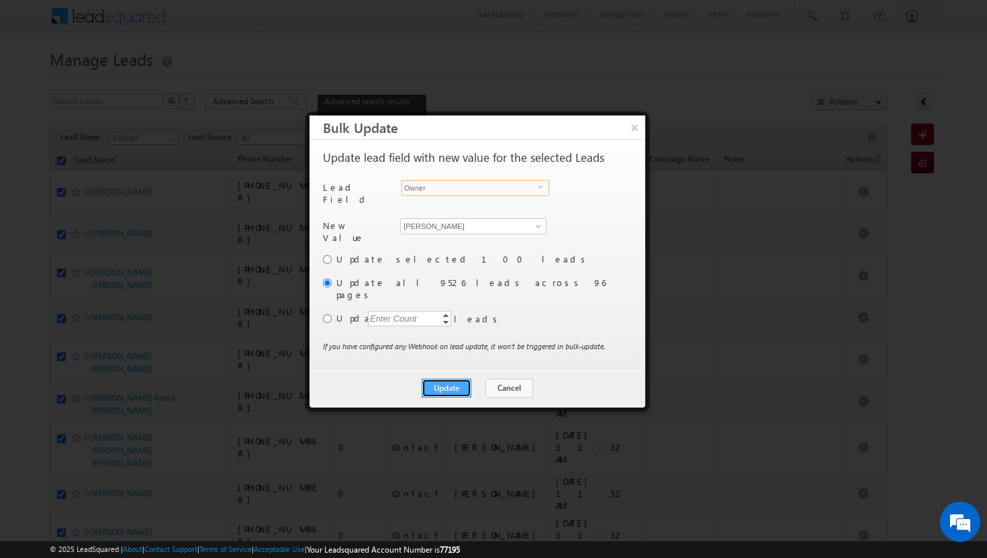
click at [445, 379] on button "Update" at bounding box center [447, 388] width 50 height 19
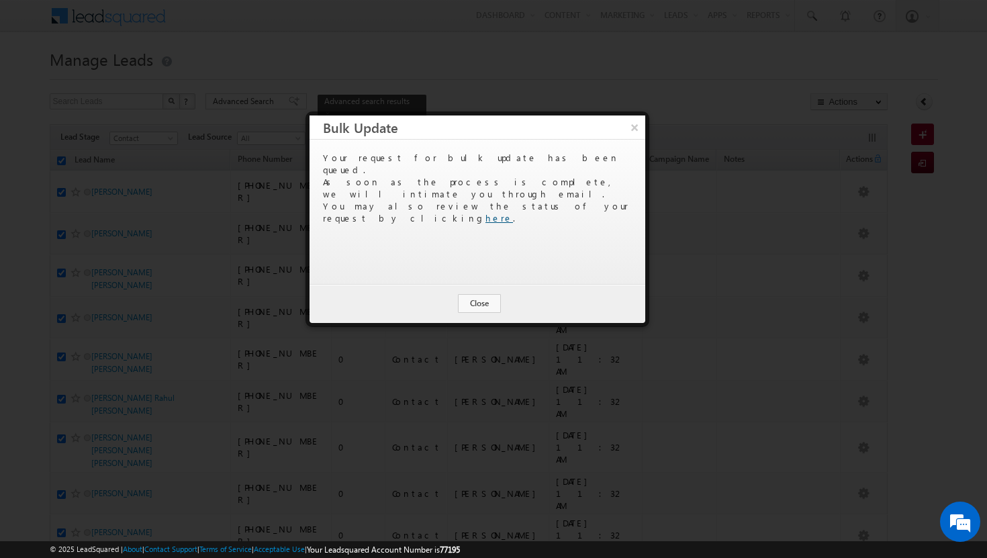
click at [513, 212] on link "here" at bounding box center [500, 217] width 28 height 11
